Goal: Find specific page/section: Find specific page/section

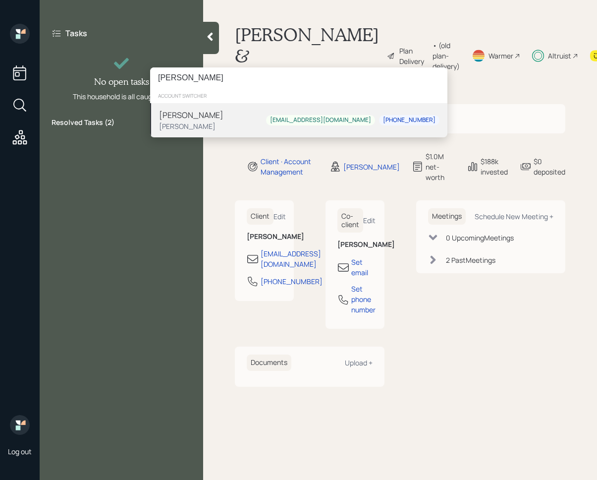
type input "[PERSON_NAME]"
click at [208, 125] on div "[PERSON_NAME]" at bounding box center [191, 126] width 64 height 10
